Goal: Task Accomplishment & Management: Manage account settings

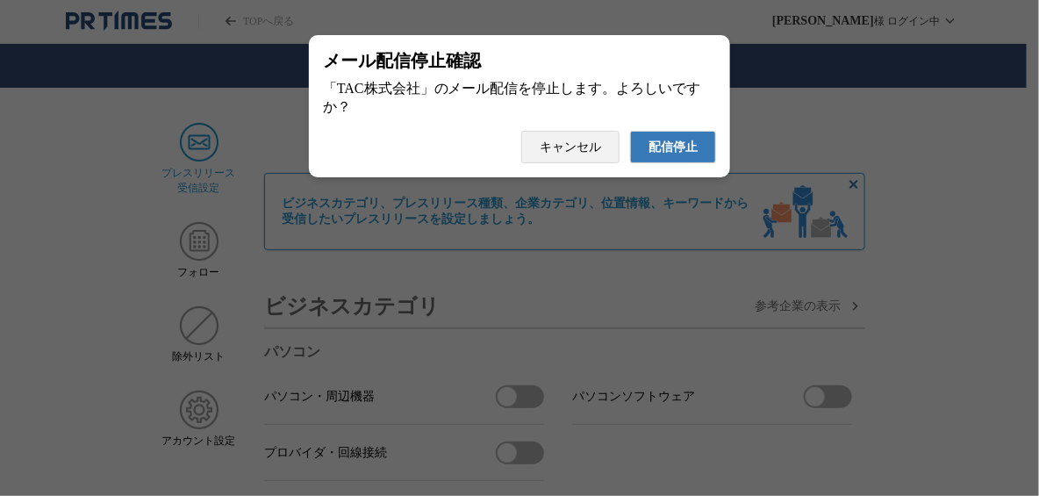
click at [662, 154] on span "配信停止" at bounding box center [672, 147] width 49 height 16
